Goal: Task Accomplishment & Management: Use online tool/utility

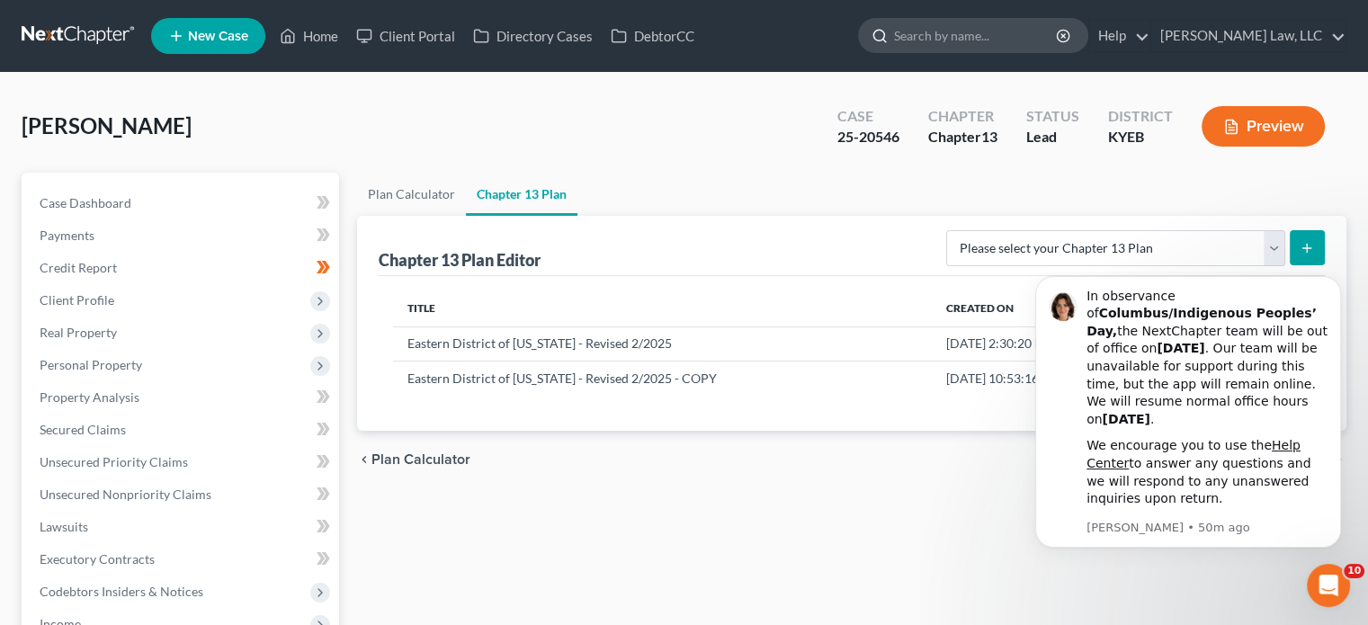
click at [939, 29] on input "search" at bounding box center [976, 35] width 165 height 33
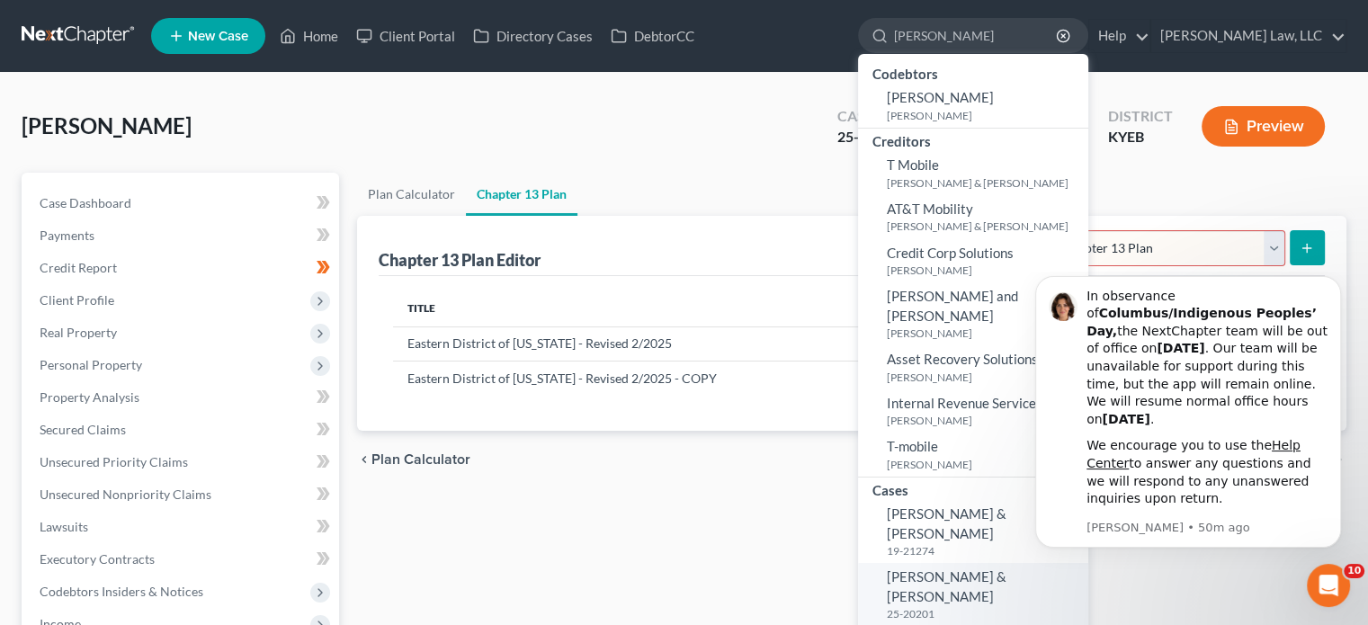
type input "[PERSON_NAME]"
click at [927, 606] on small "25-20201" at bounding box center [985, 613] width 197 height 15
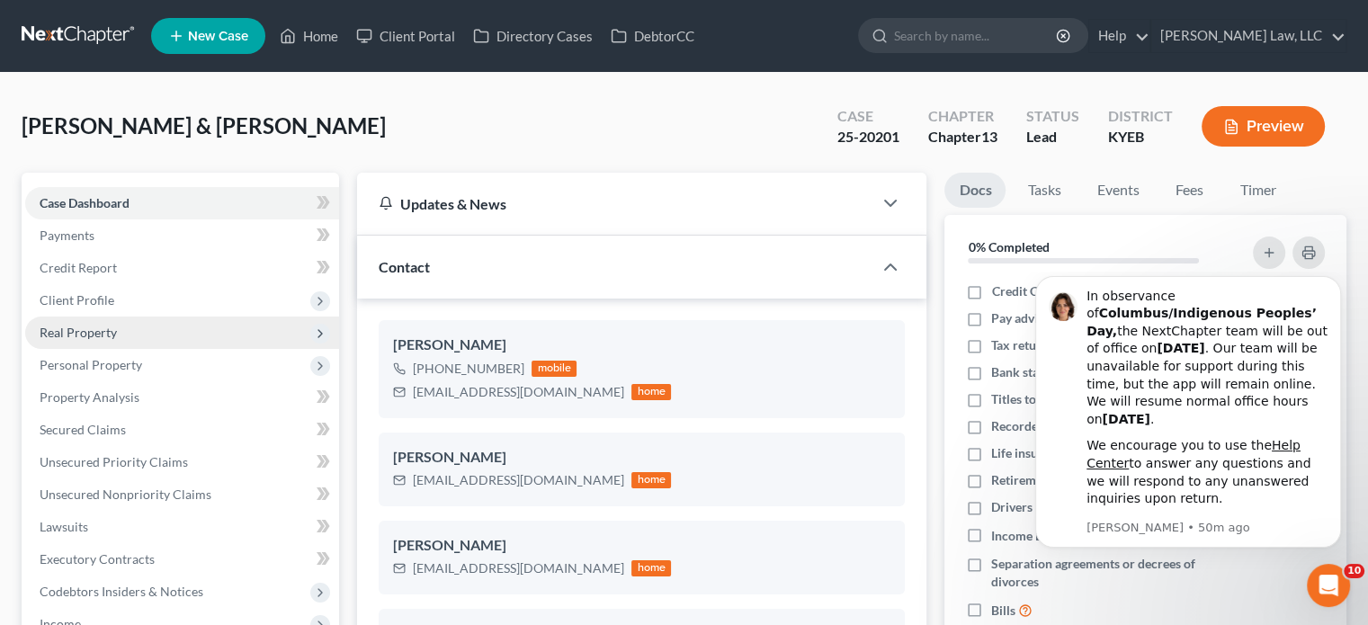
scroll to position [511, 0]
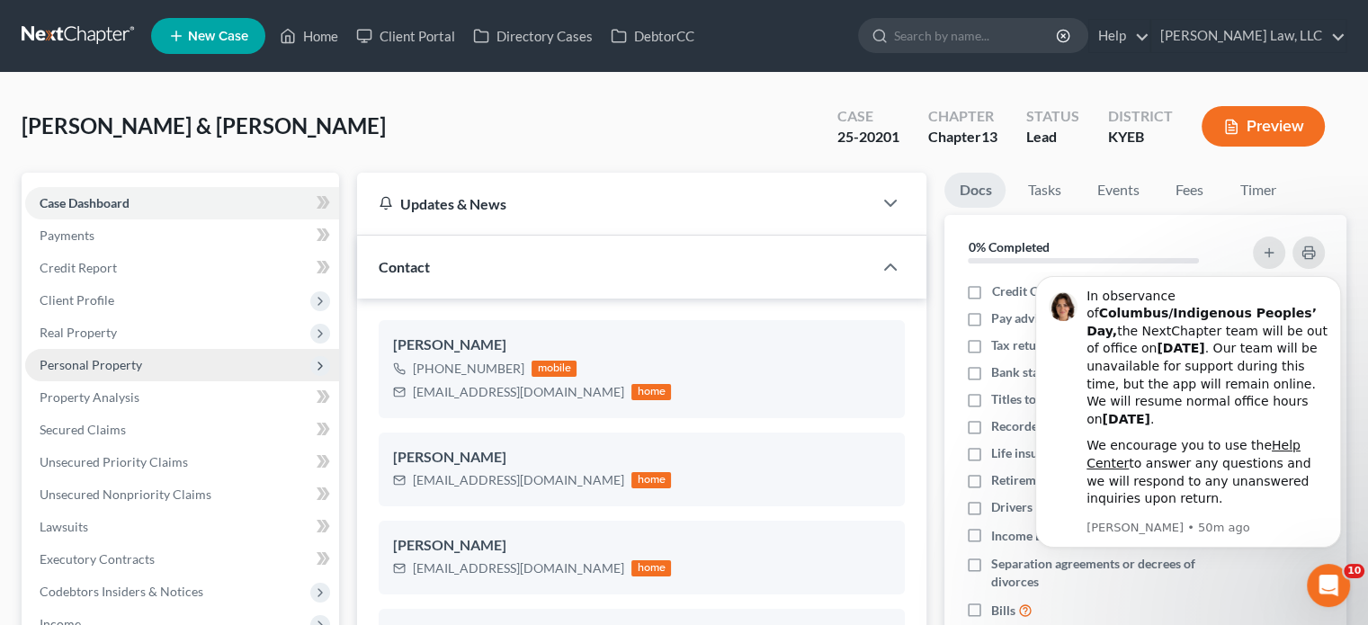
click at [105, 362] on span "Personal Property" at bounding box center [91, 364] width 103 height 15
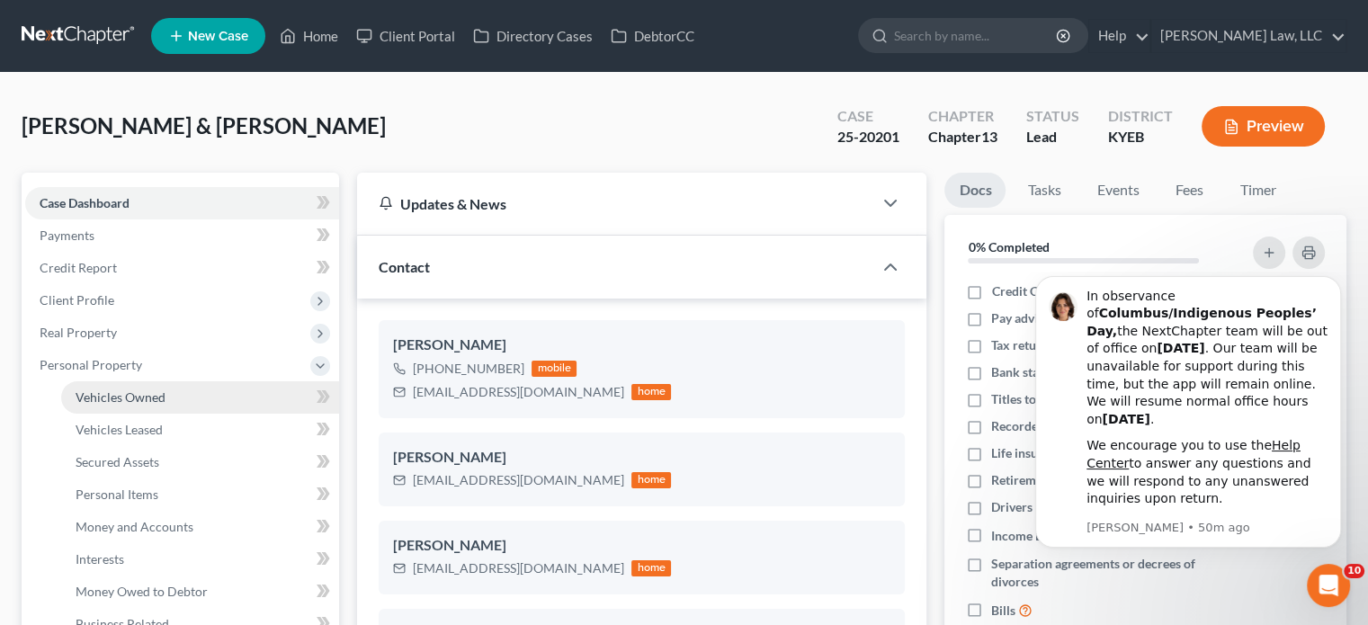
click at [112, 395] on span "Vehicles Owned" at bounding box center [121, 396] width 90 height 15
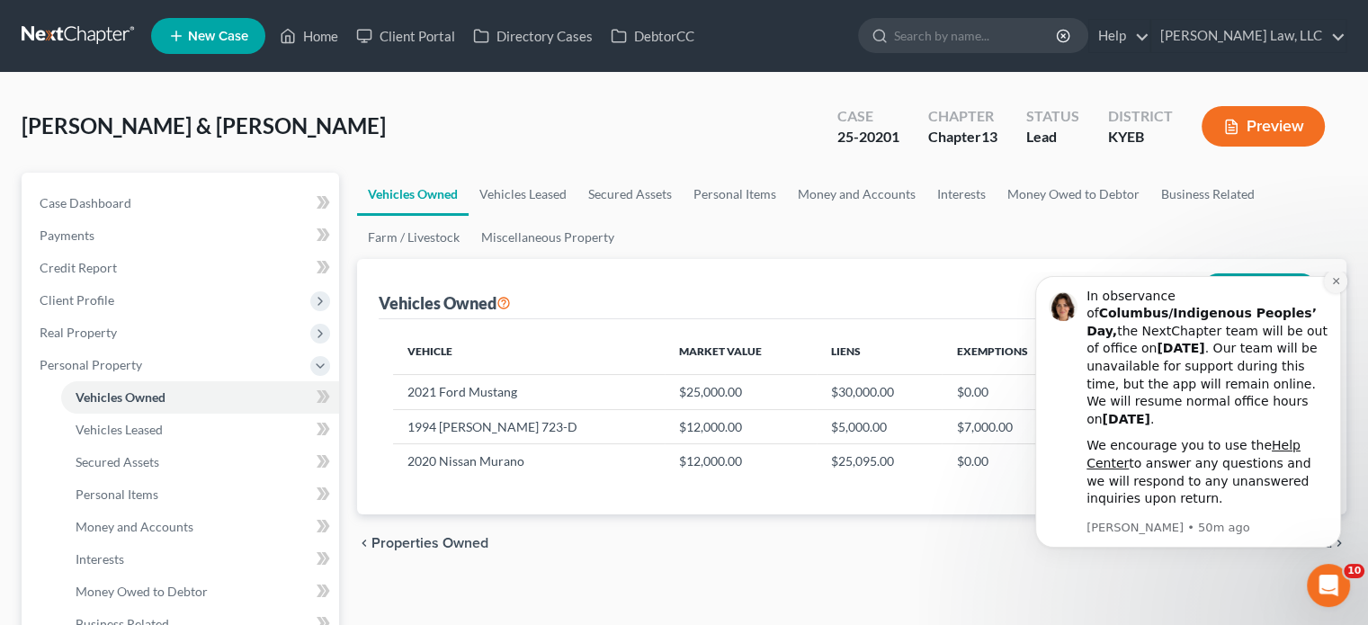
click at [1333, 286] on icon "Dismiss notification" at bounding box center [1336, 281] width 10 height 10
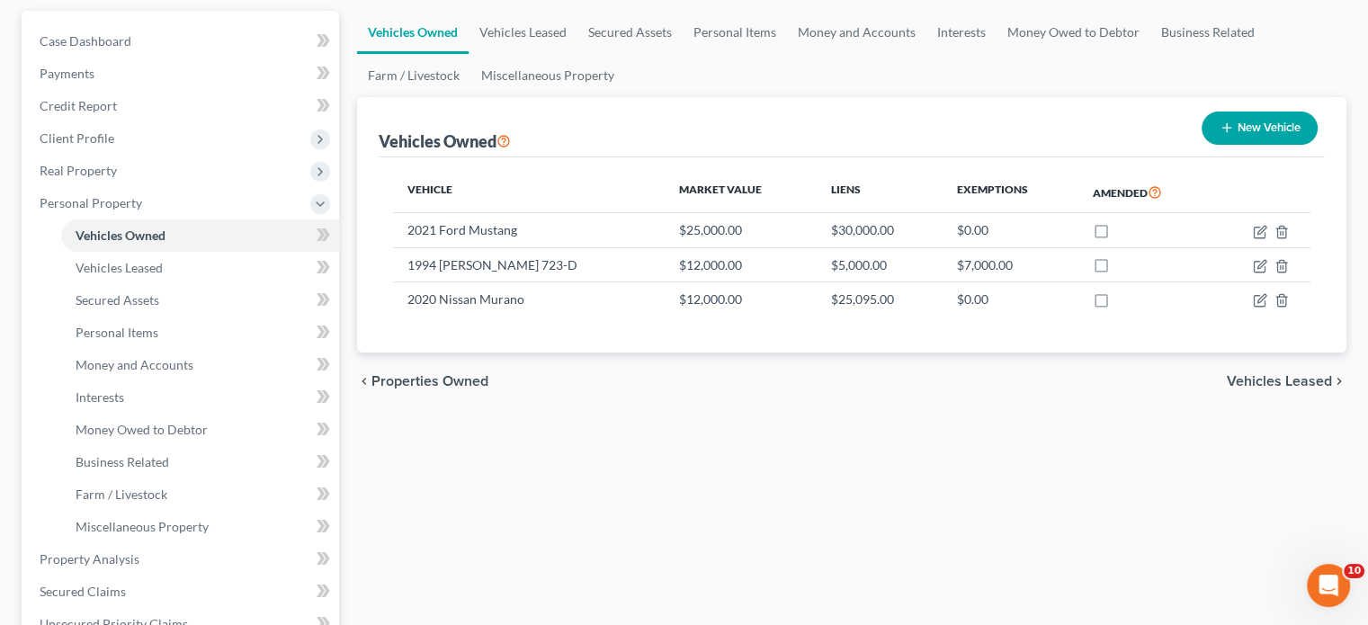
scroll to position [201, 0]
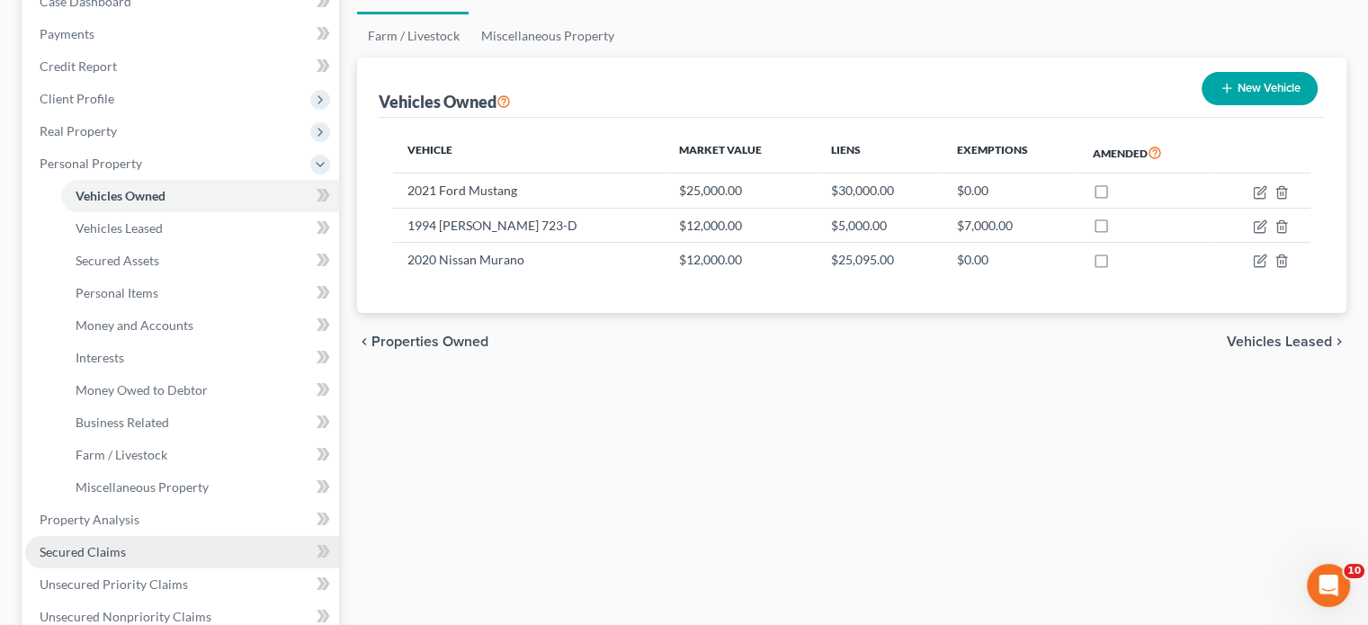
click at [72, 556] on span "Secured Claims" at bounding box center [83, 551] width 86 height 15
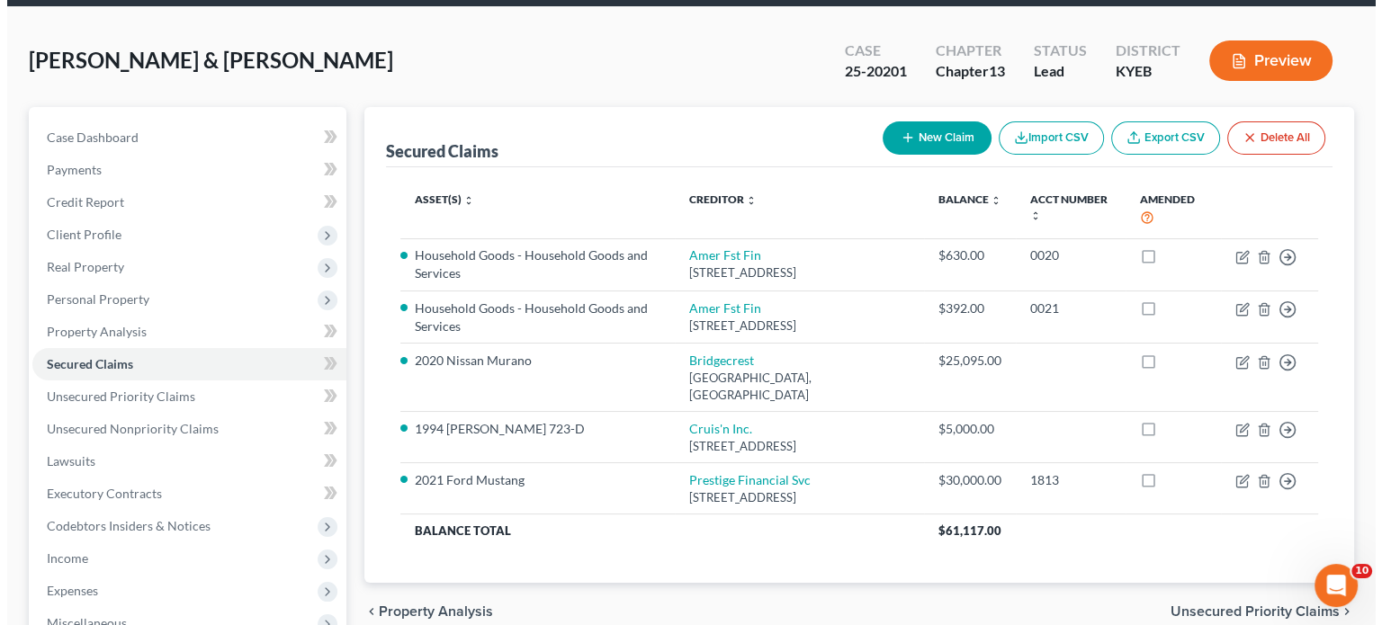
scroll to position [68, 0]
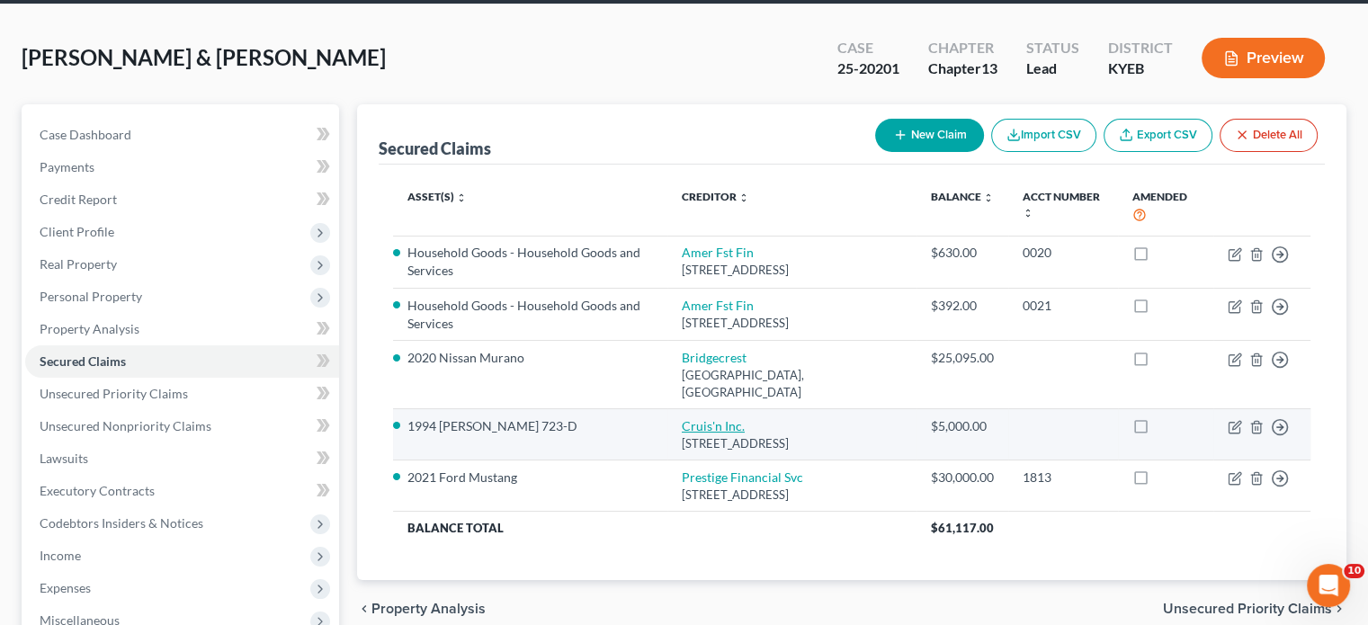
click at [726, 434] on link "Cruis'n Inc." at bounding box center [713, 425] width 63 height 15
select select "15"
select select "2"
select select "0"
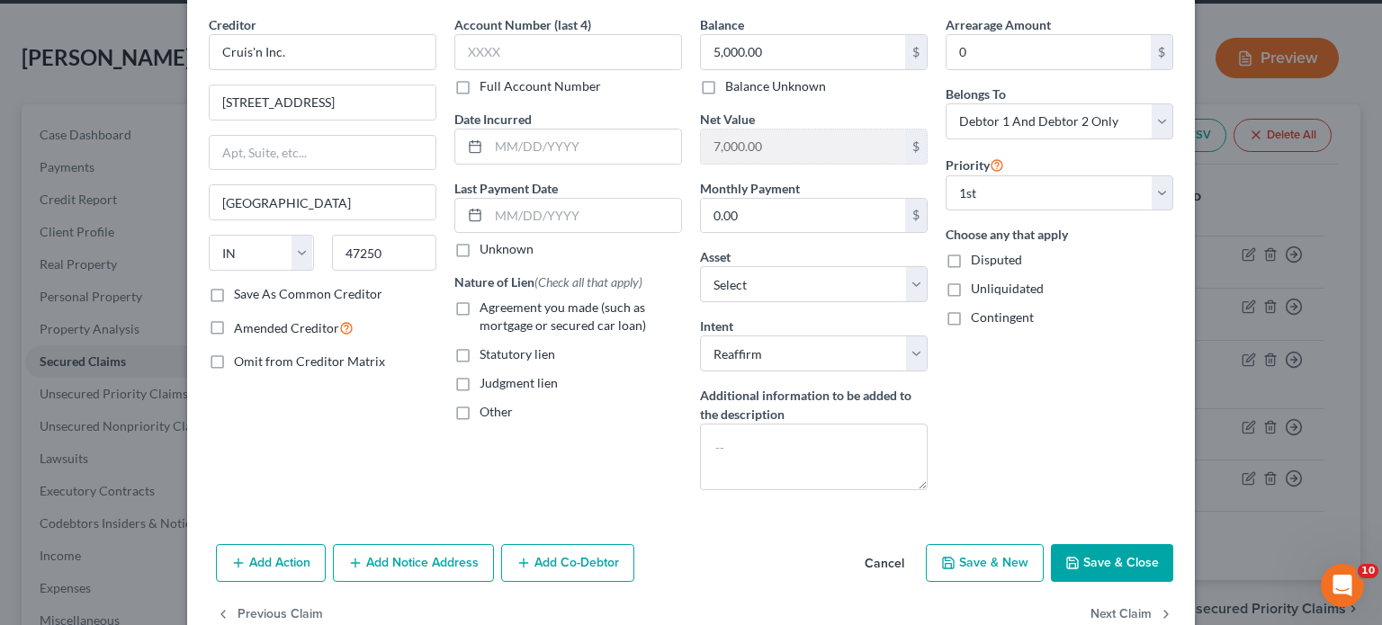
scroll to position [109, 0]
